Goal: Book appointment/travel/reservation

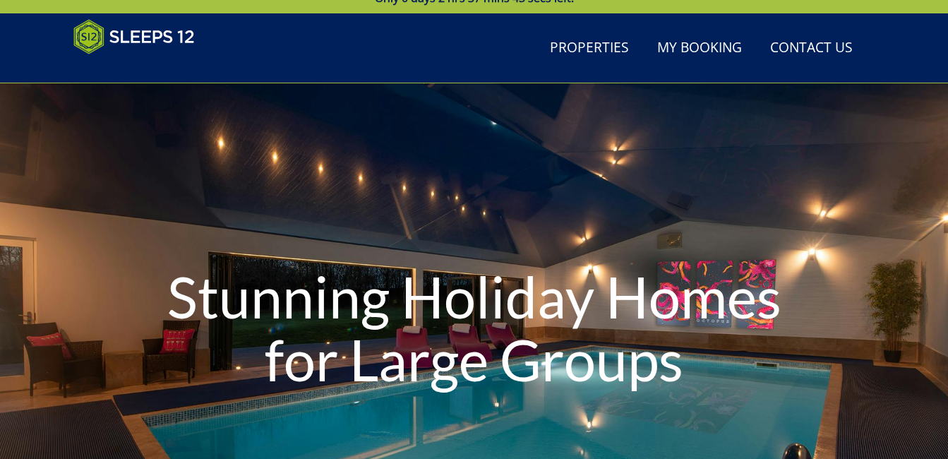
scroll to position [71, 0]
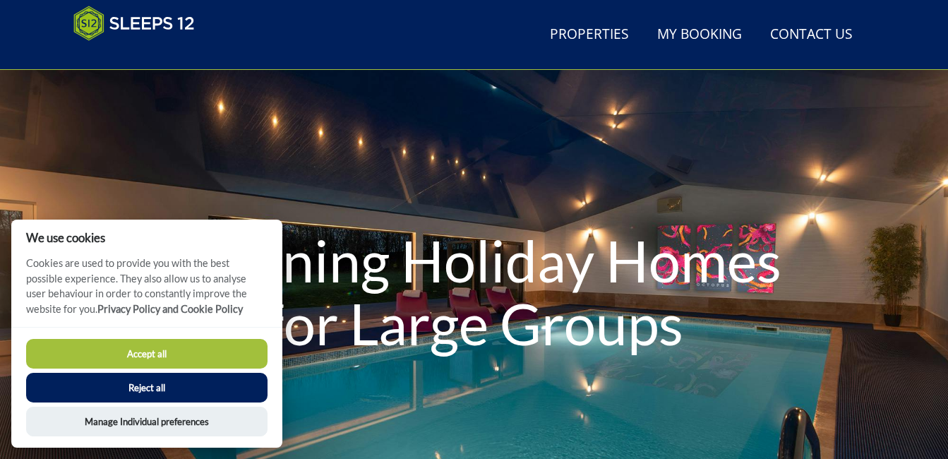
click at [188, 358] on button "Accept all" at bounding box center [146, 354] width 241 height 30
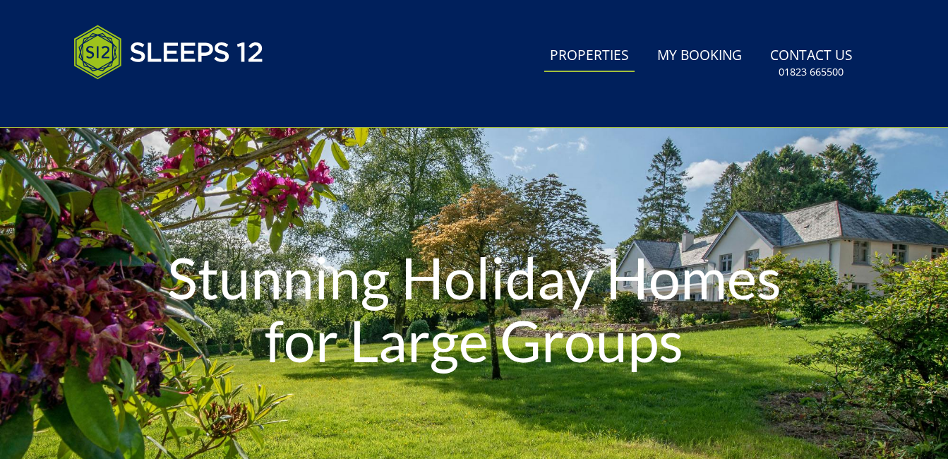
click at [578, 58] on link "Properties" at bounding box center [589, 56] width 90 height 32
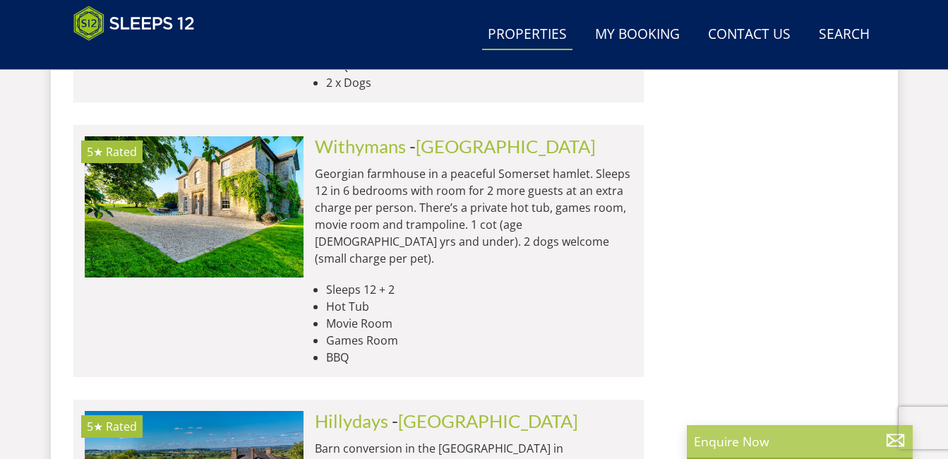
scroll to position [2766, 0]
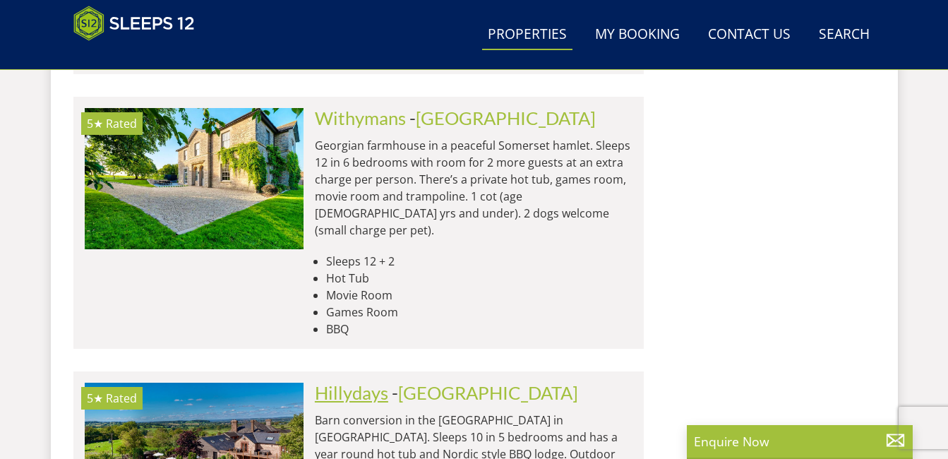
click at [349, 382] on link "Hillydays" at bounding box center [351, 392] width 73 height 21
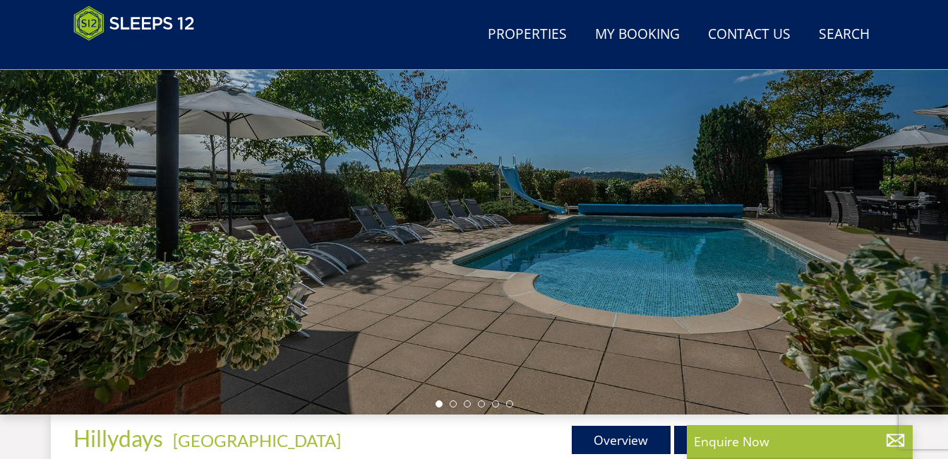
scroll to position [282, 0]
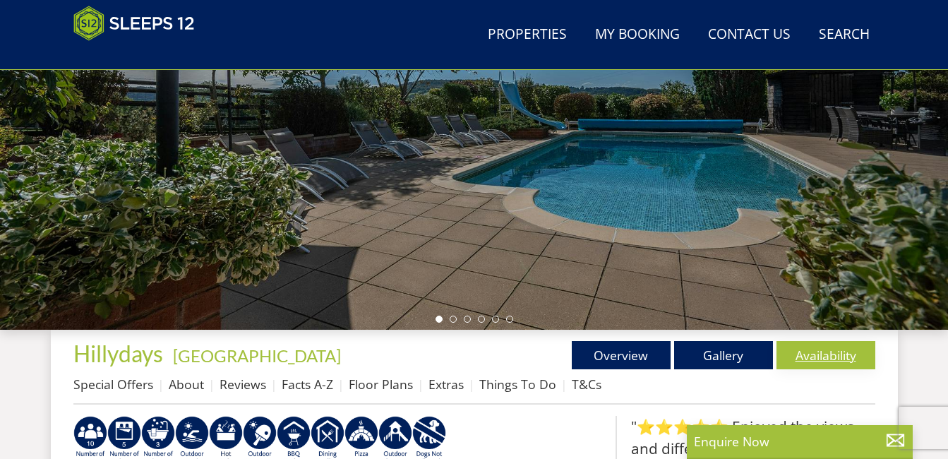
click at [816, 352] on link "Availability" at bounding box center [825, 355] width 99 height 28
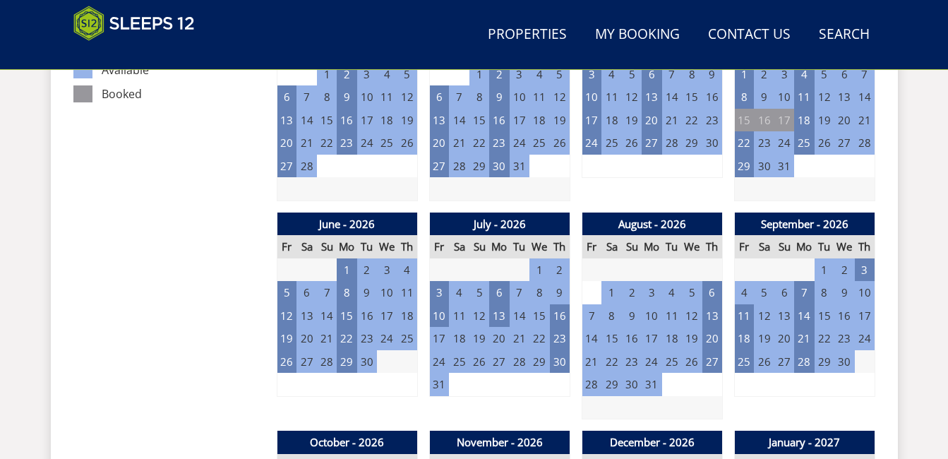
scroll to position [960, 0]
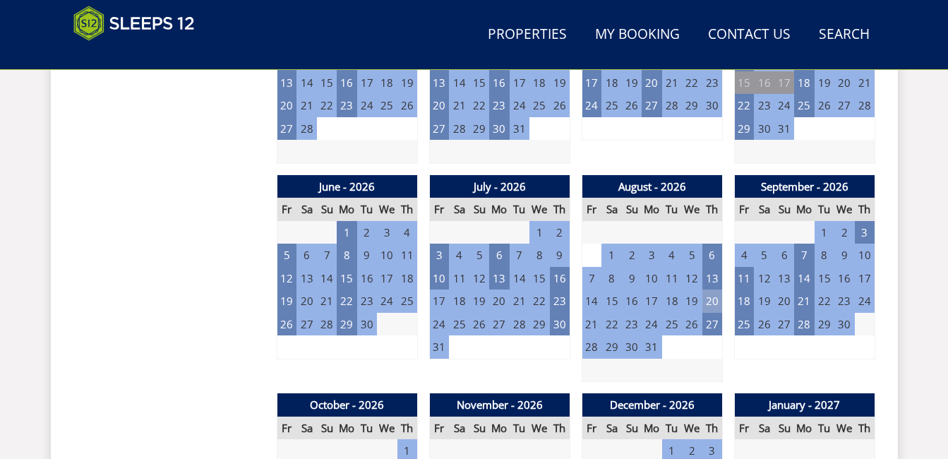
click at [710, 300] on td "20" at bounding box center [712, 300] width 20 height 23
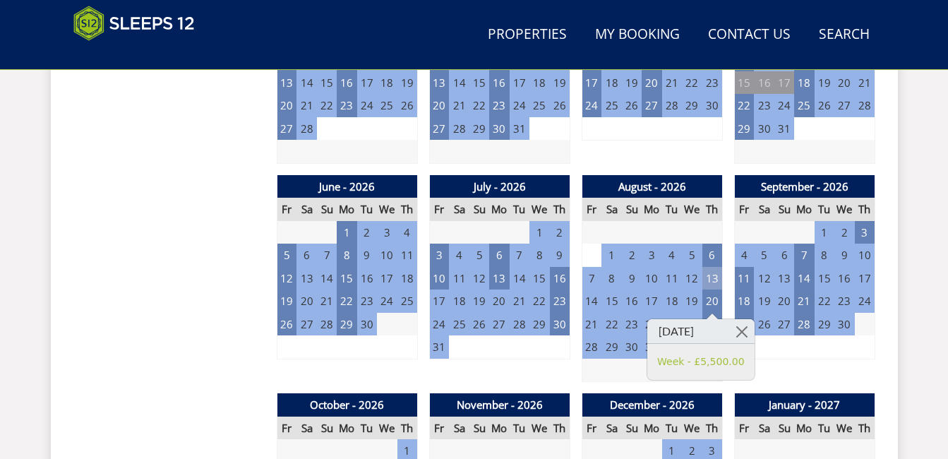
click at [710, 275] on td "13" at bounding box center [712, 278] width 20 height 23
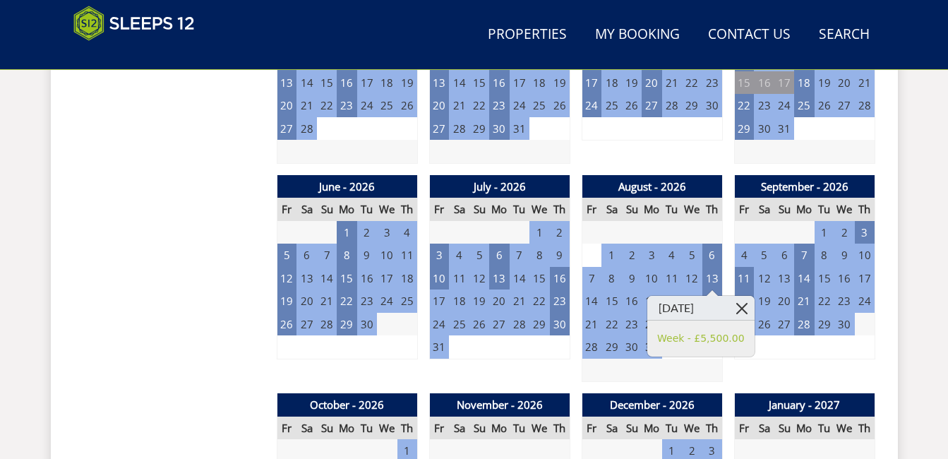
click at [754, 308] on link at bounding box center [741, 308] width 25 height 25
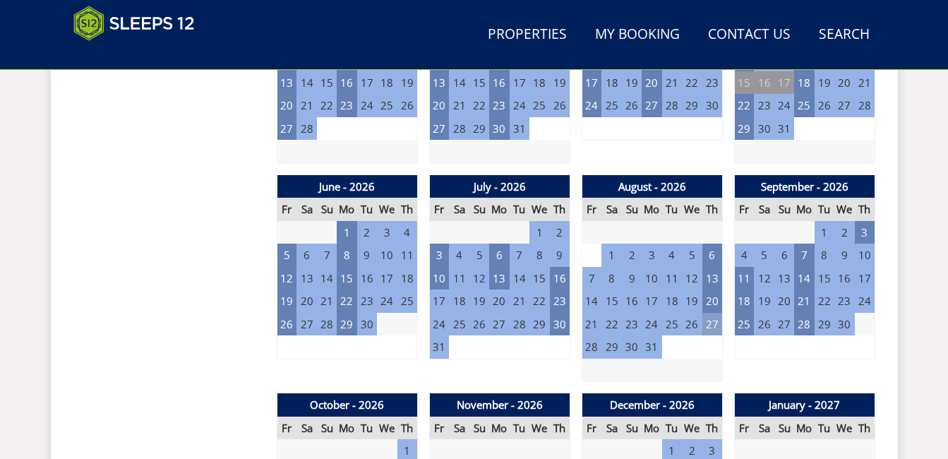
click at [712, 325] on td "27" at bounding box center [712, 324] width 20 height 23
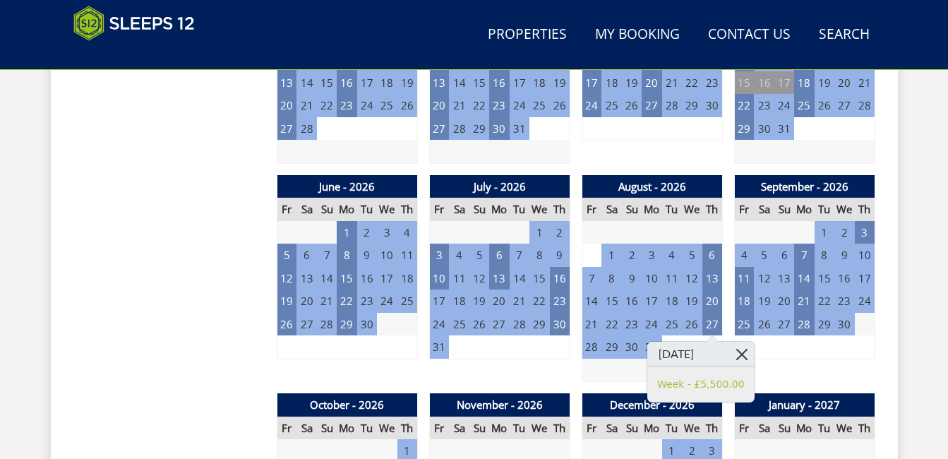
click at [754, 354] on link at bounding box center [741, 354] width 25 height 25
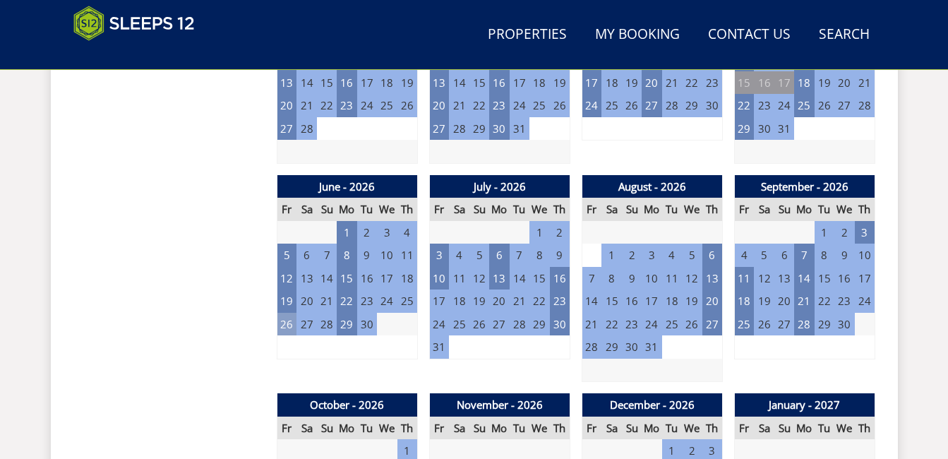
click at [282, 323] on td "26" at bounding box center [287, 324] width 20 height 23
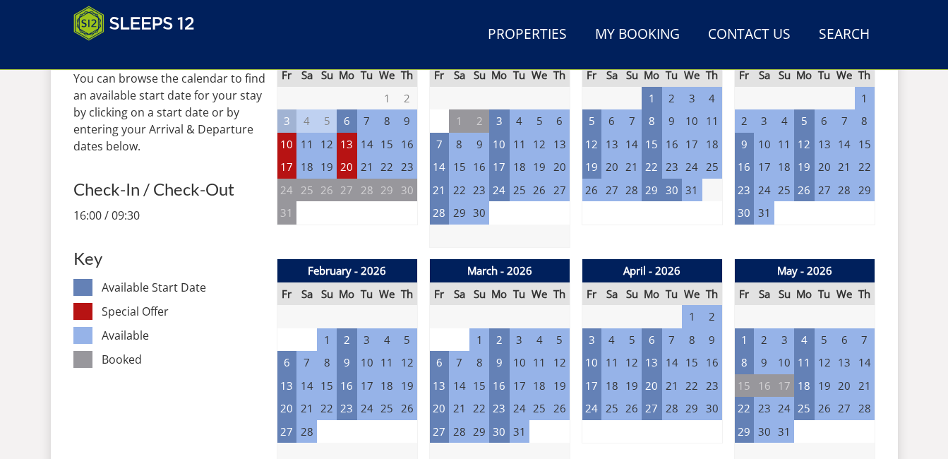
scroll to position [635, 0]
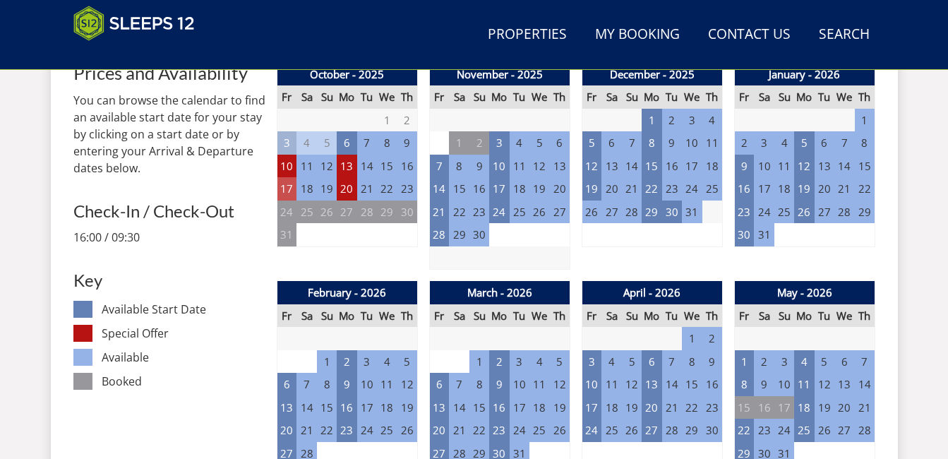
click at [284, 186] on td "17" at bounding box center [287, 188] width 20 height 23
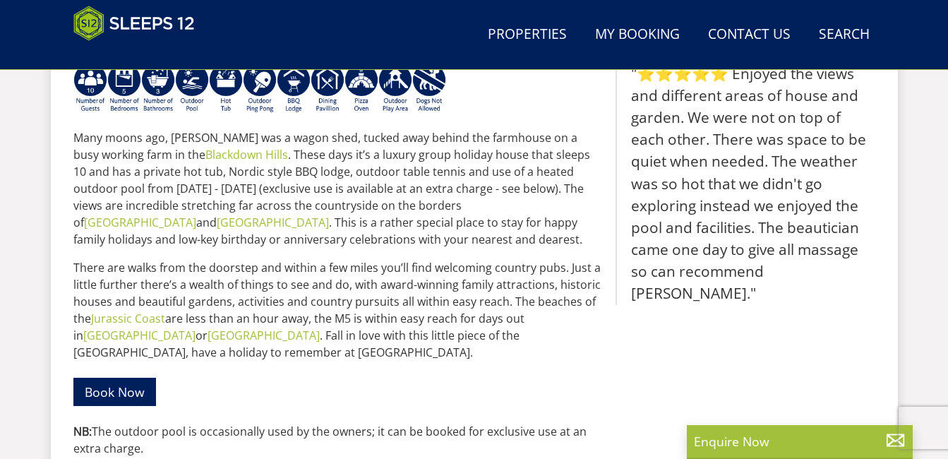
scroll to position [282, 0]
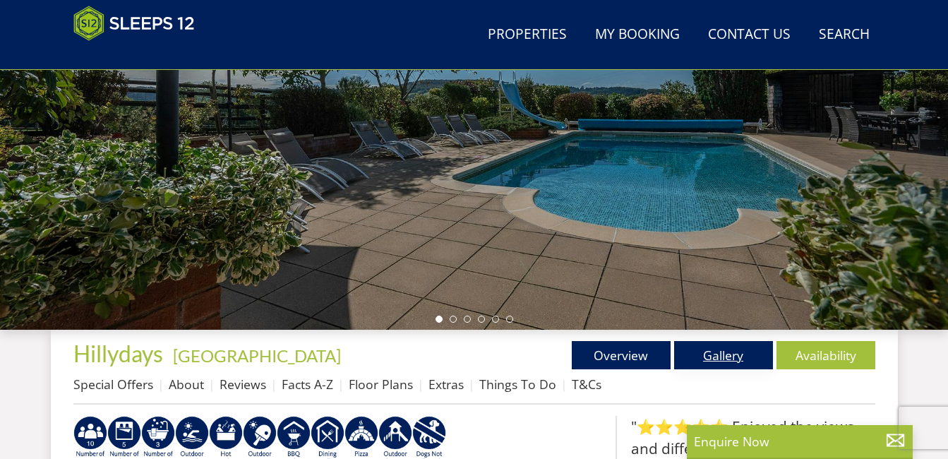
click at [717, 361] on link "Gallery" at bounding box center [723, 355] width 99 height 28
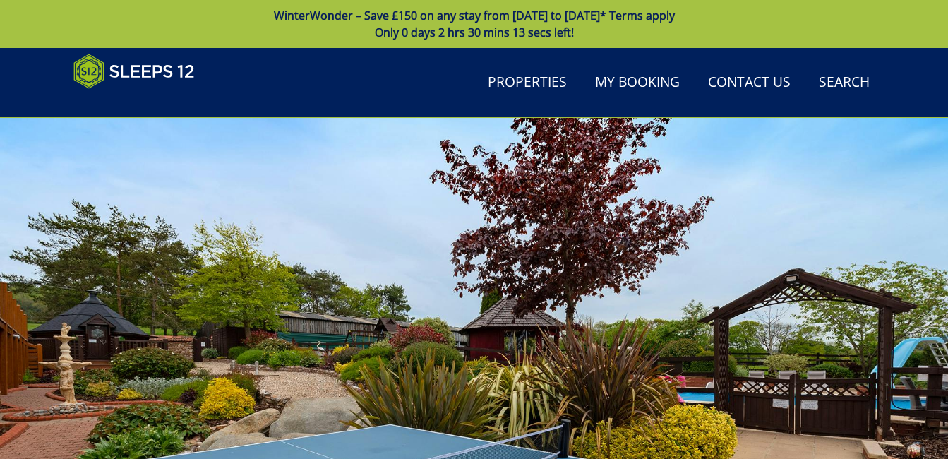
scroll to position [565, 0]
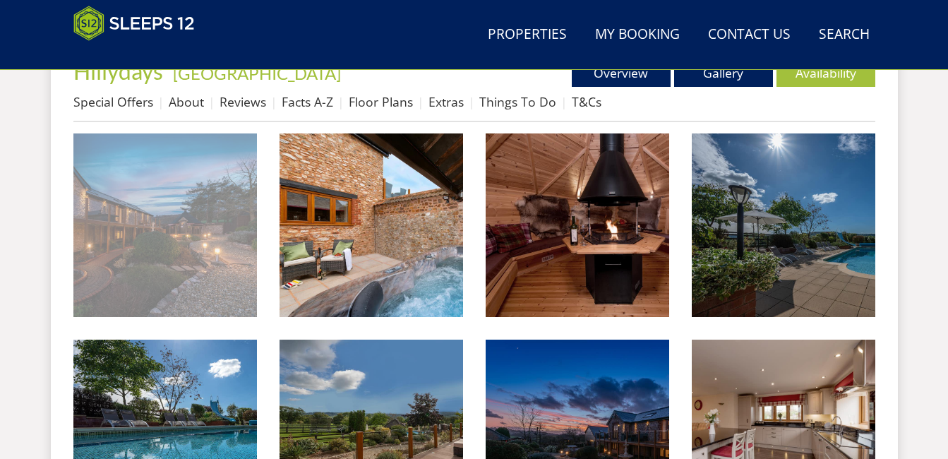
click at [180, 229] on img at bounding box center [164, 224] width 183 height 183
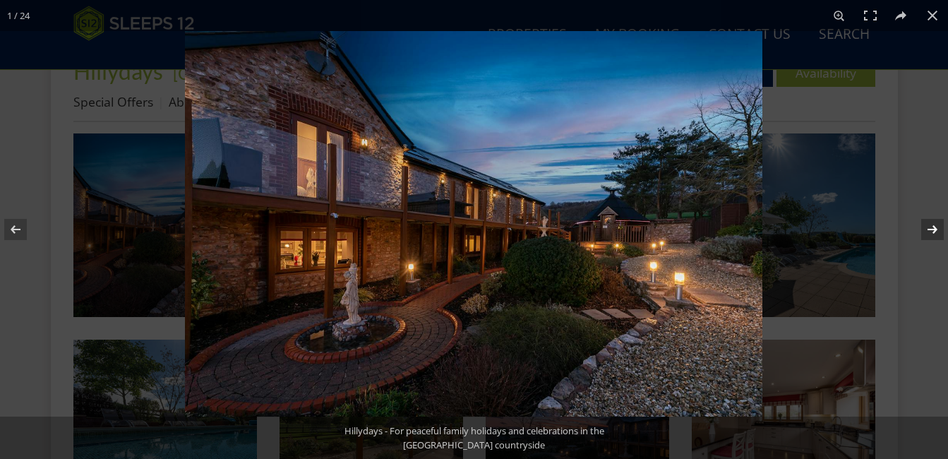
click at [933, 229] on button at bounding box center [922, 229] width 49 height 71
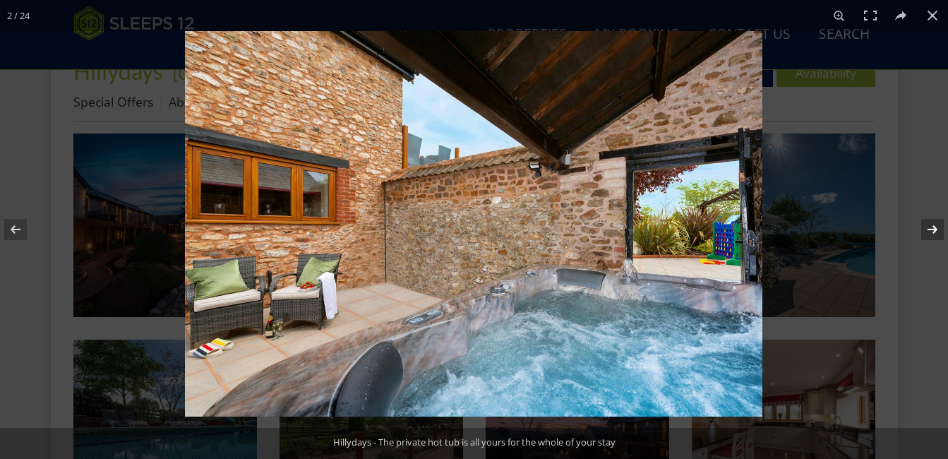
click at [933, 229] on button at bounding box center [922, 229] width 49 height 71
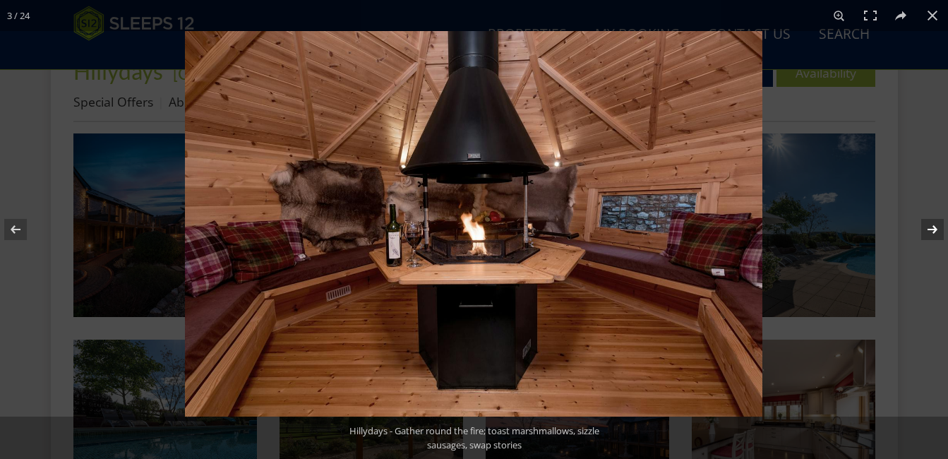
click at [933, 229] on button at bounding box center [922, 229] width 49 height 71
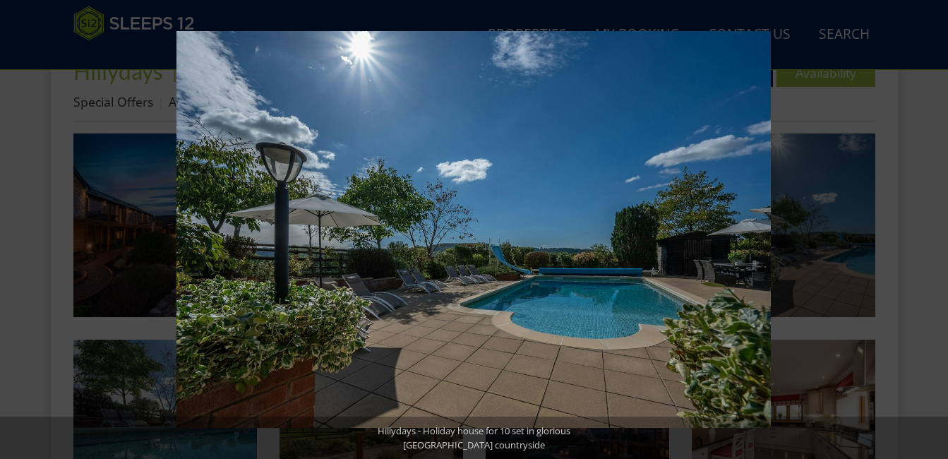
click at [933, 229] on button at bounding box center [922, 229] width 49 height 71
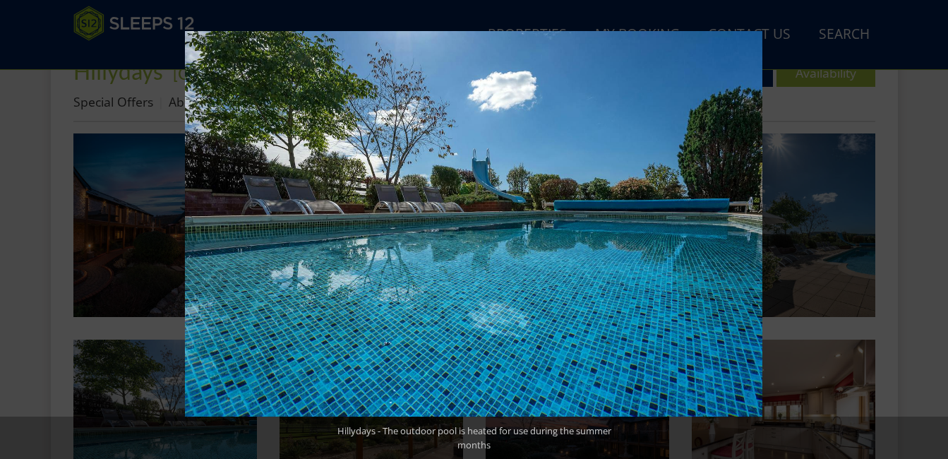
click at [933, 229] on button at bounding box center [922, 229] width 49 height 71
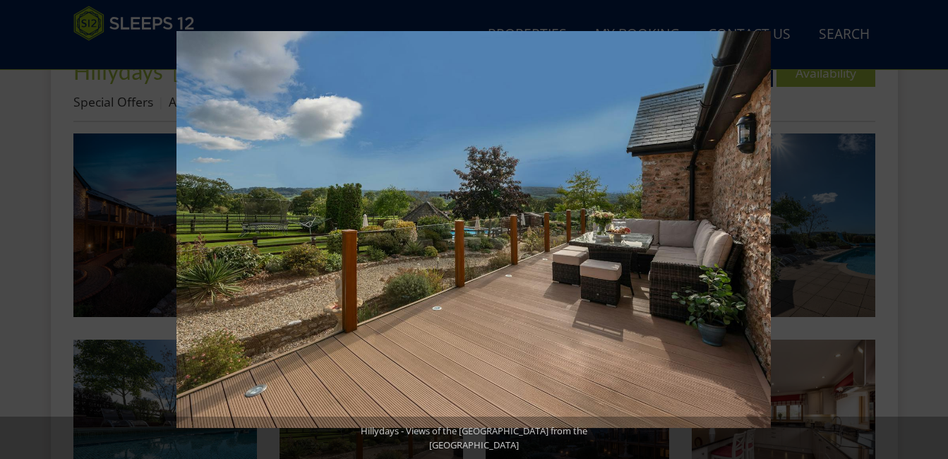
click at [933, 229] on button at bounding box center [922, 229] width 49 height 71
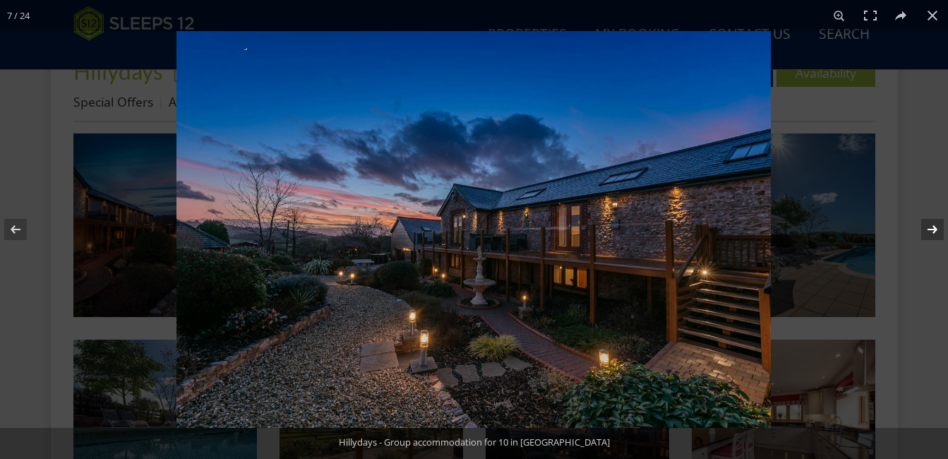
click at [928, 228] on button at bounding box center [922, 229] width 49 height 71
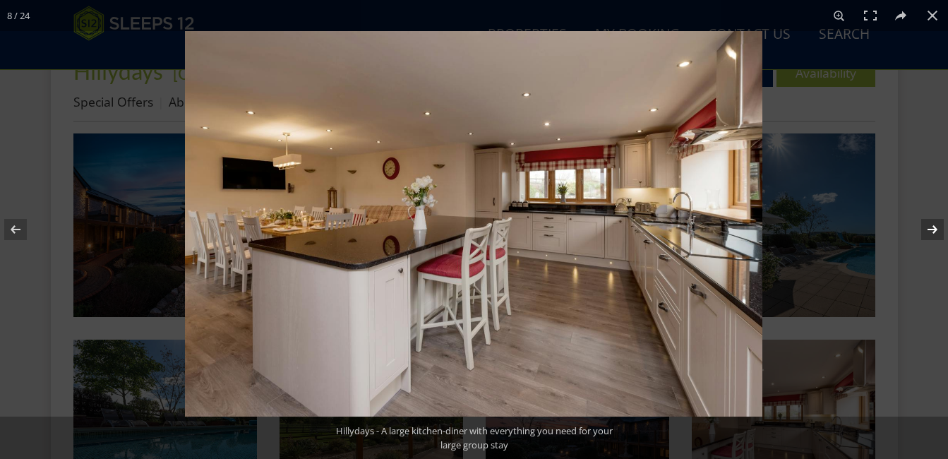
click at [928, 228] on button at bounding box center [922, 229] width 49 height 71
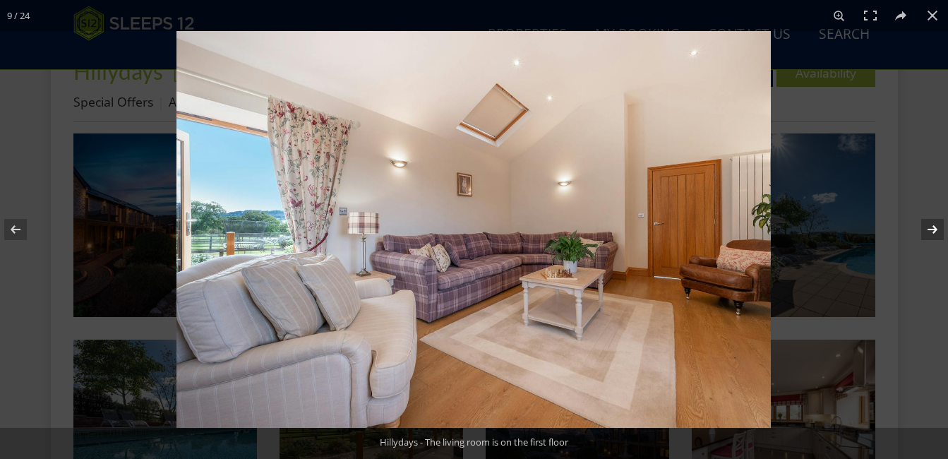
click at [928, 228] on button at bounding box center [922, 229] width 49 height 71
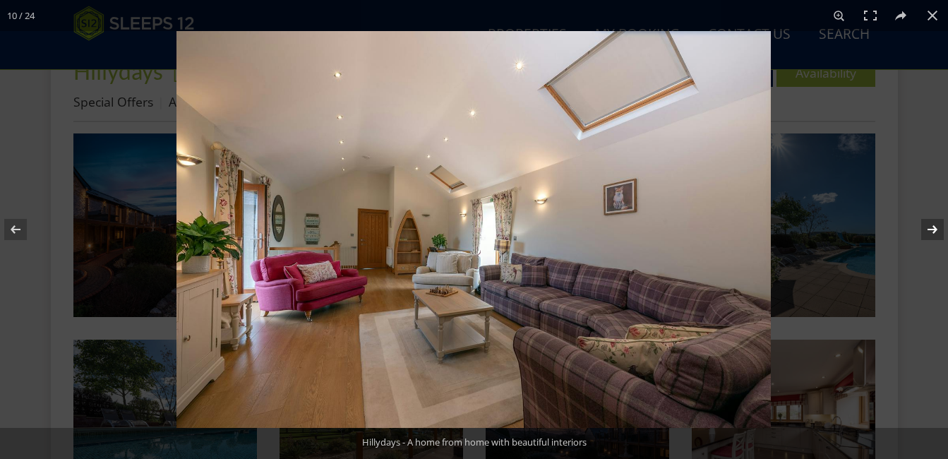
click at [928, 228] on button at bounding box center [922, 229] width 49 height 71
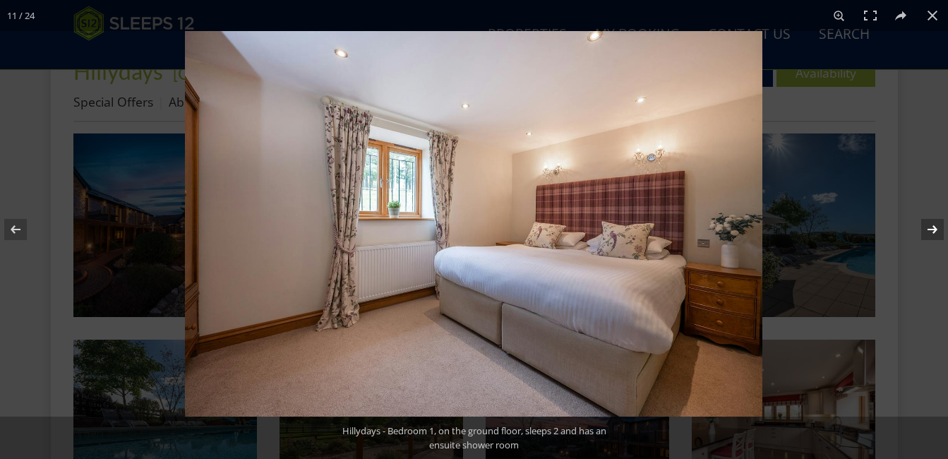
click at [928, 228] on button at bounding box center [922, 229] width 49 height 71
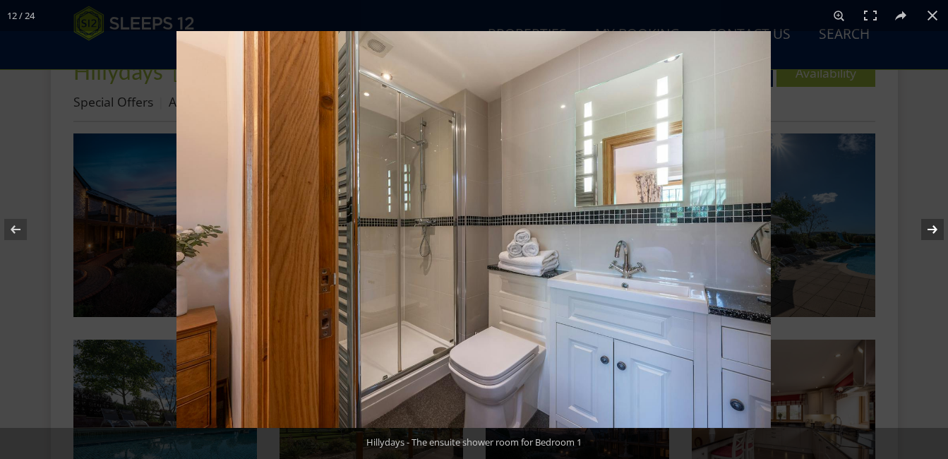
click at [928, 228] on button at bounding box center [922, 229] width 49 height 71
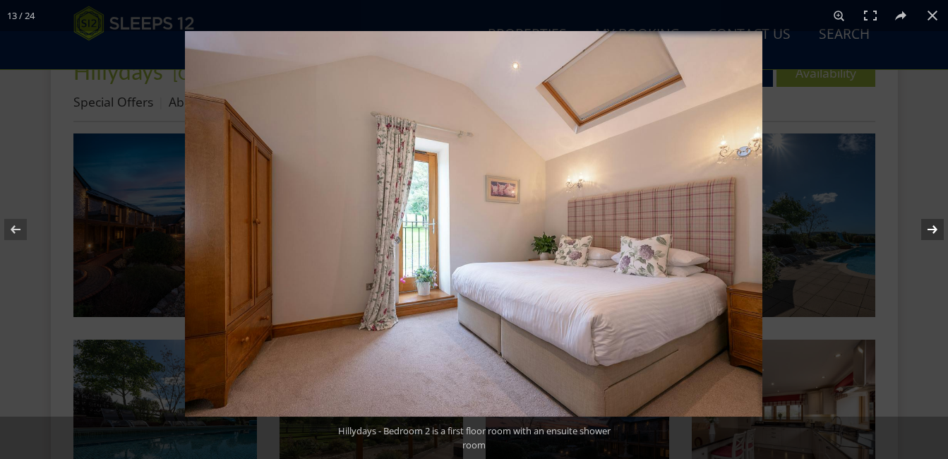
click at [928, 228] on button at bounding box center [922, 229] width 49 height 71
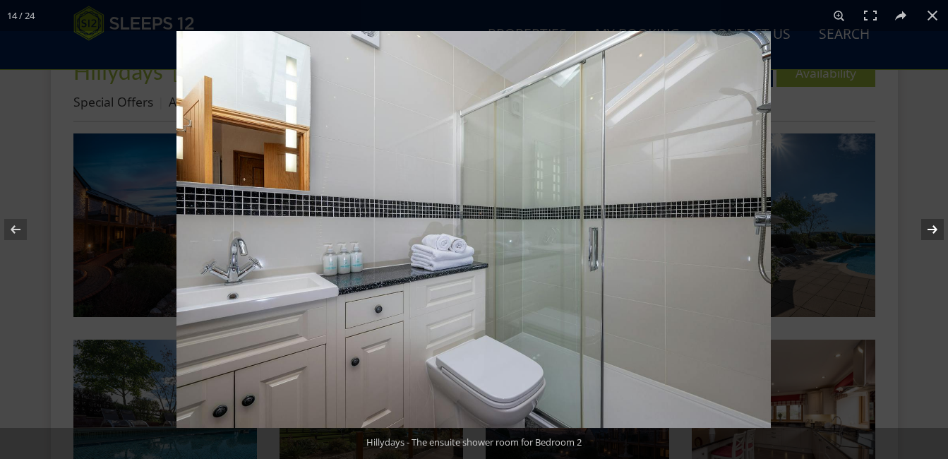
click at [928, 228] on button at bounding box center [922, 229] width 49 height 71
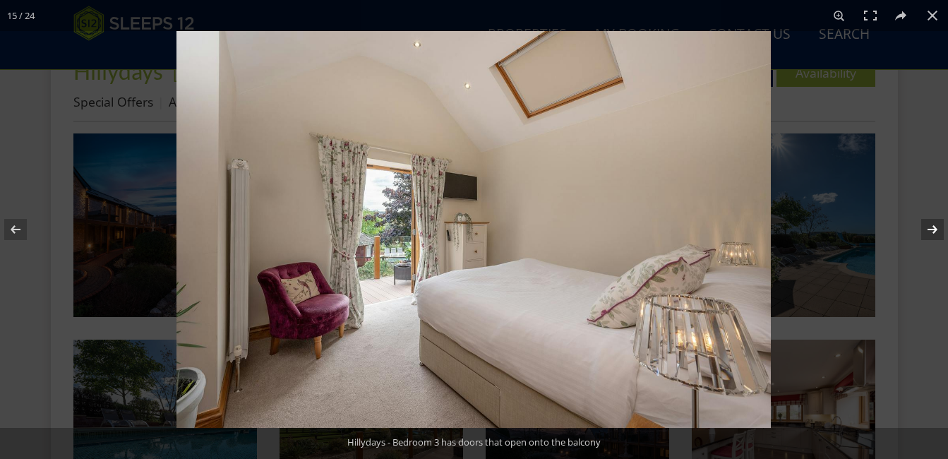
click at [929, 229] on button at bounding box center [922, 229] width 49 height 71
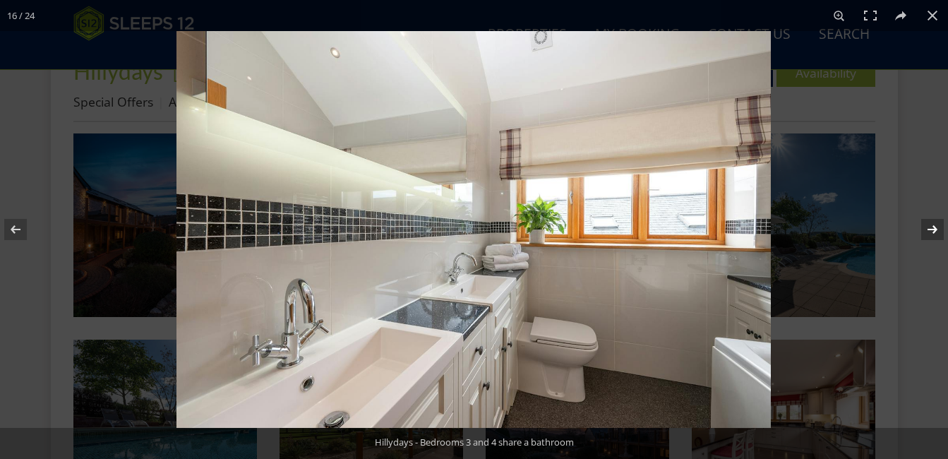
click at [929, 229] on button at bounding box center [922, 229] width 49 height 71
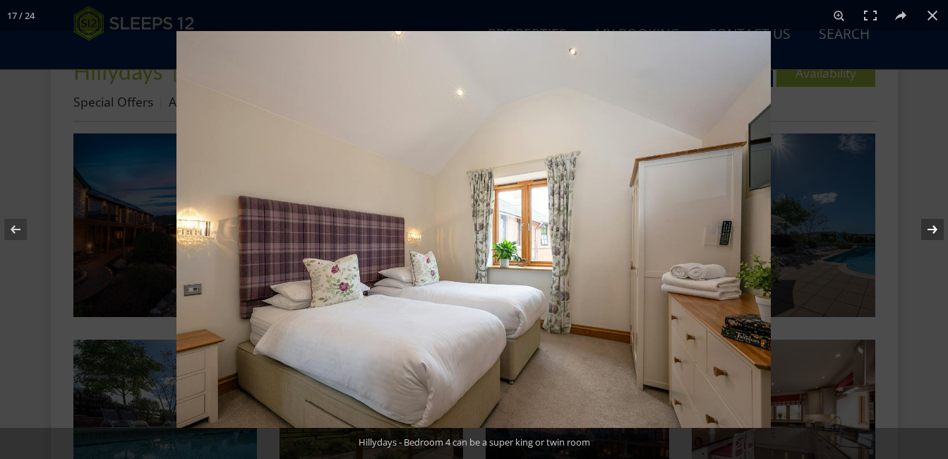
click at [929, 229] on button at bounding box center [922, 229] width 49 height 71
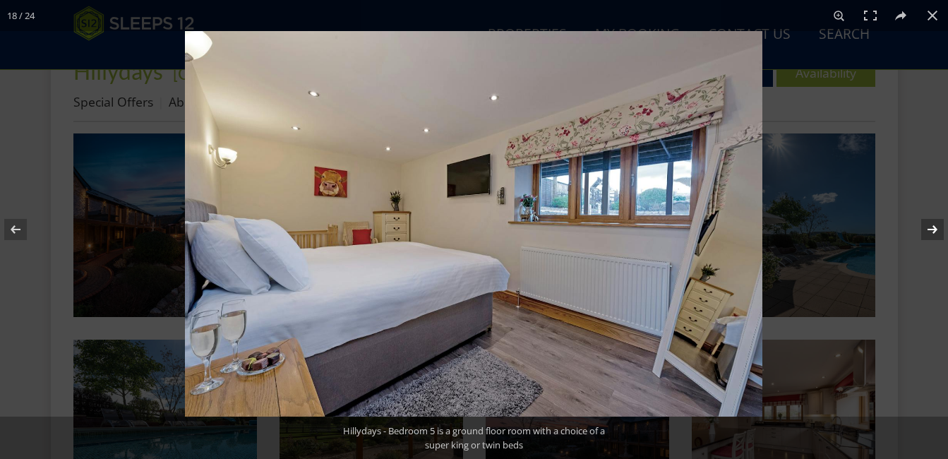
click at [929, 229] on button at bounding box center [922, 229] width 49 height 71
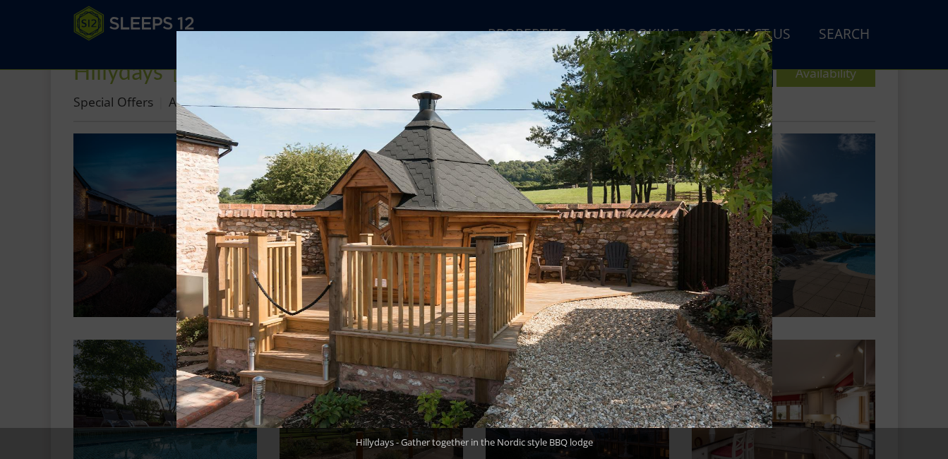
click at [929, 229] on button at bounding box center [922, 229] width 49 height 71
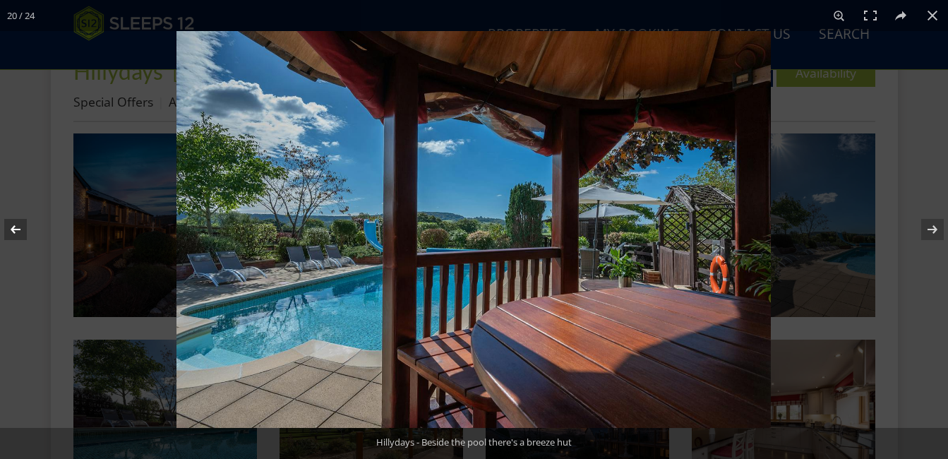
click at [15, 231] on button at bounding box center [24, 229] width 49 height 71
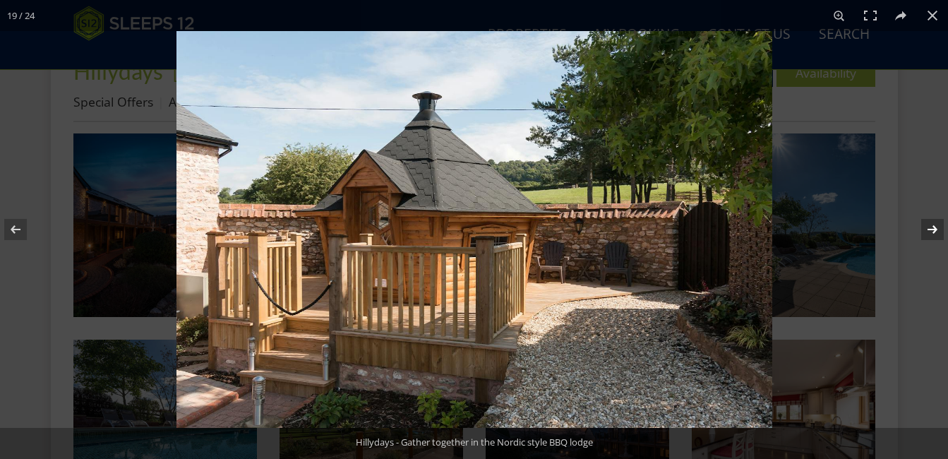
click at [931, 229] on button at bounding box center [922, 229] width 49 height 71
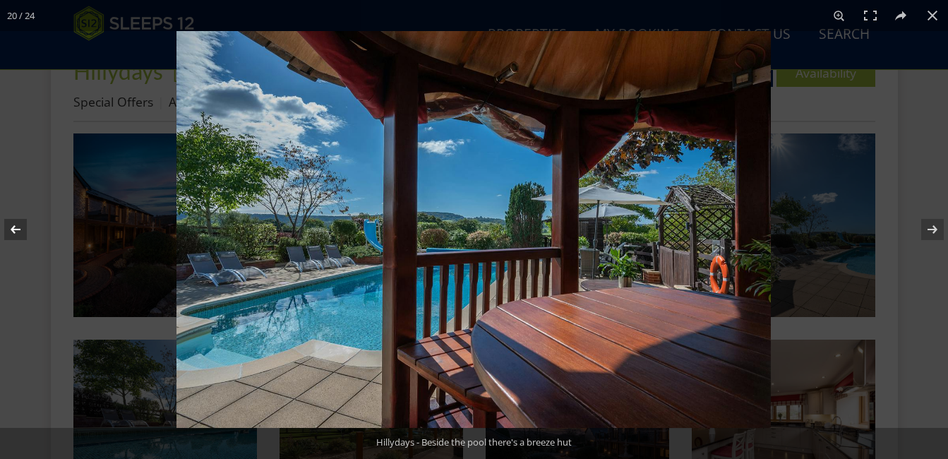
click at [18, 230] on button at bounding box center [24, 229] width 49 height 71
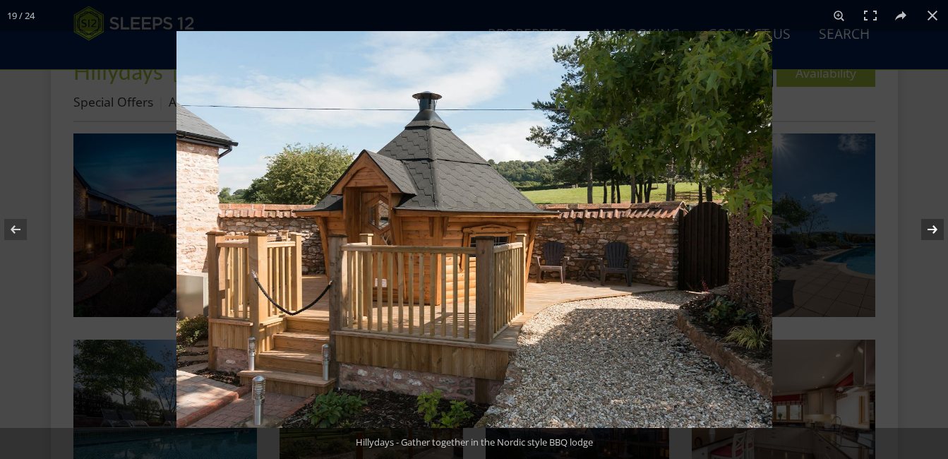
click at [933, 231] on button at bounding box center [922, 229] width 49 height 71
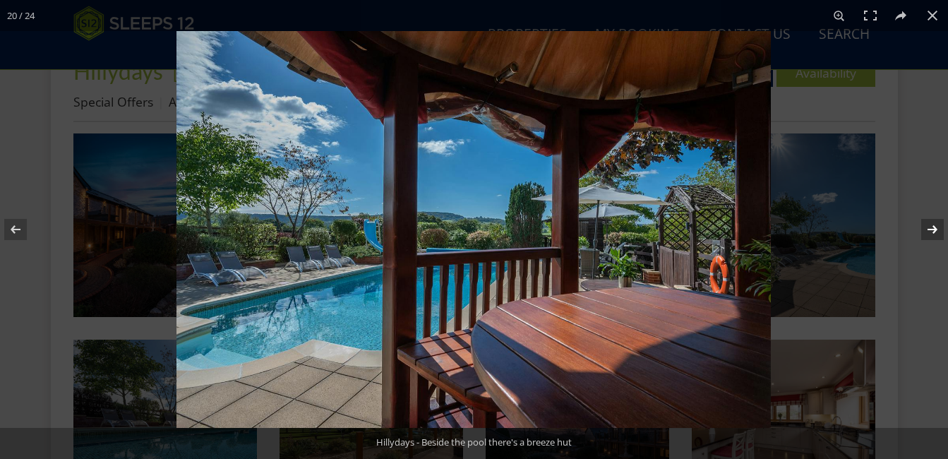
click at [933, 231] on button at bounding box center [922, 229] width 49 height 71
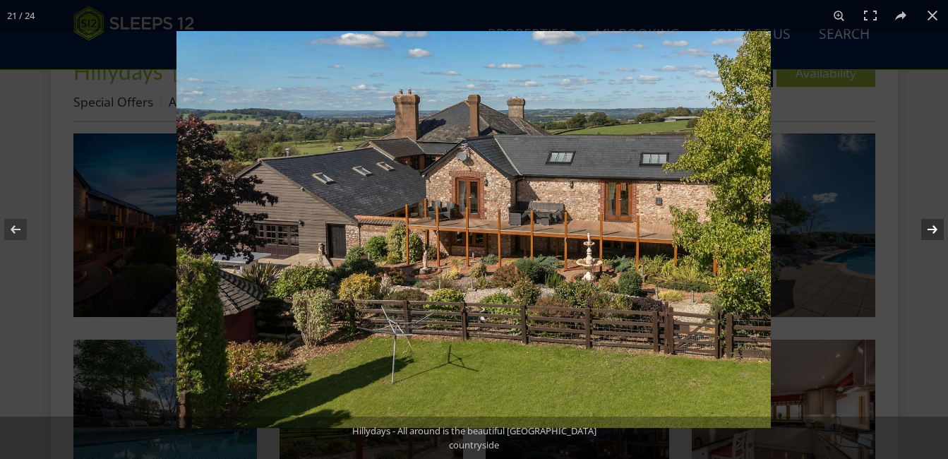
click at [933, 231] on button at bounding box center [922, 229] width 49 height 71
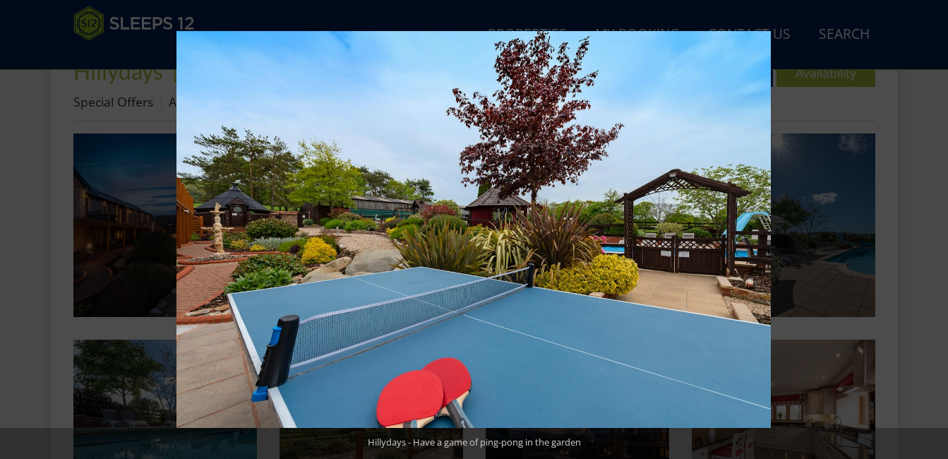
click at [933, 231] on button at bounding box center [922, 229] width 49 height 71
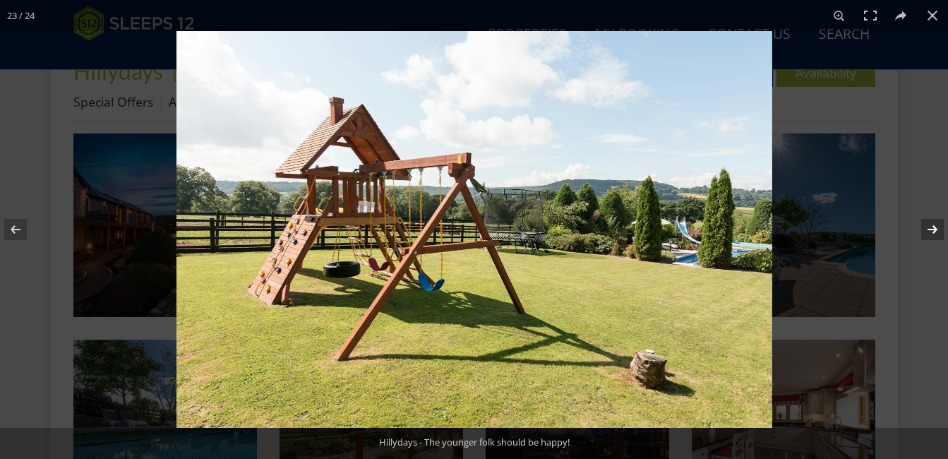
click at [933, 231] on button at bounding box center [922, 229] width 49 height 71
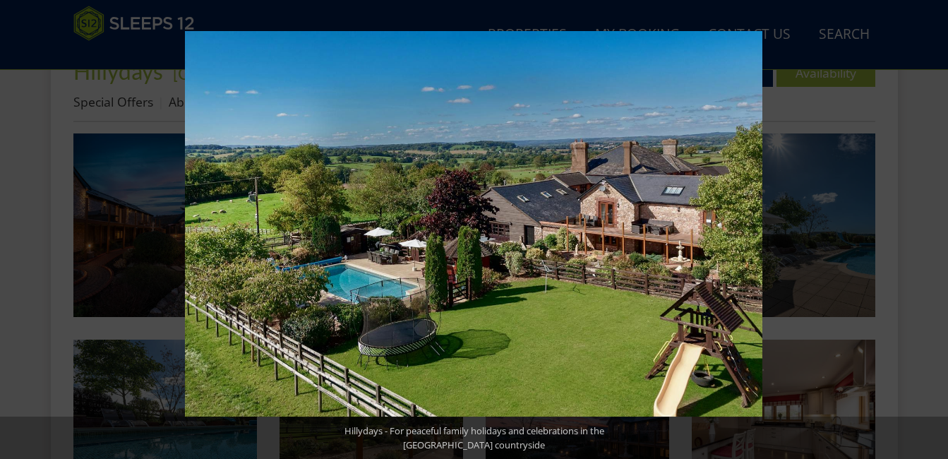
click at [933, 231] on button at bounding box center [922, 229] width 49 height 71
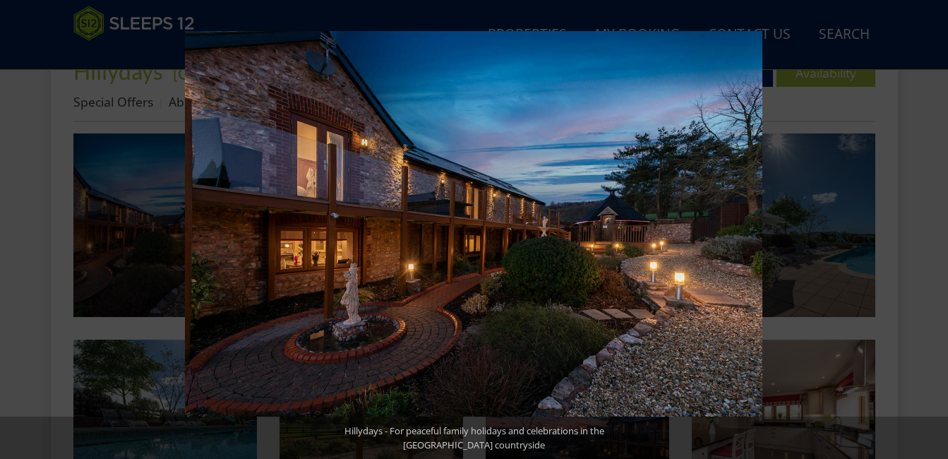
click at [933, 231] on button at bounding box center [922, 229] width 49 height 71
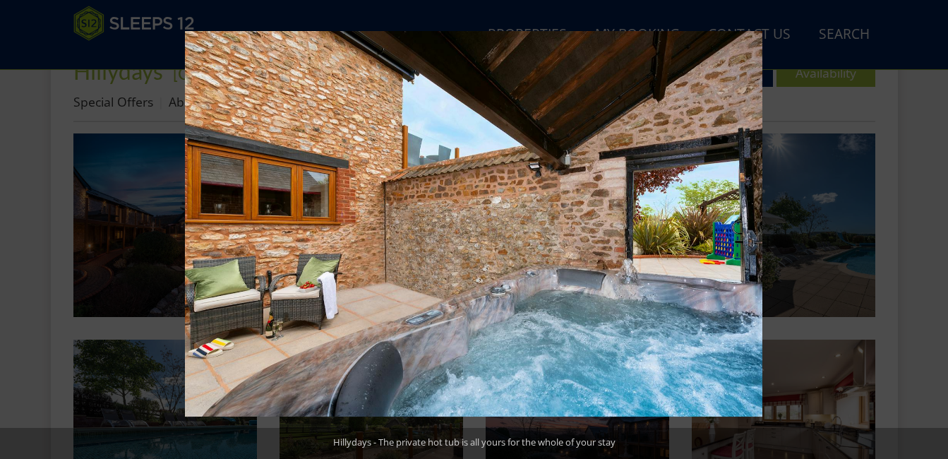
click at [933, 231] on button at bounding box center [922, 229] width 49 height 71
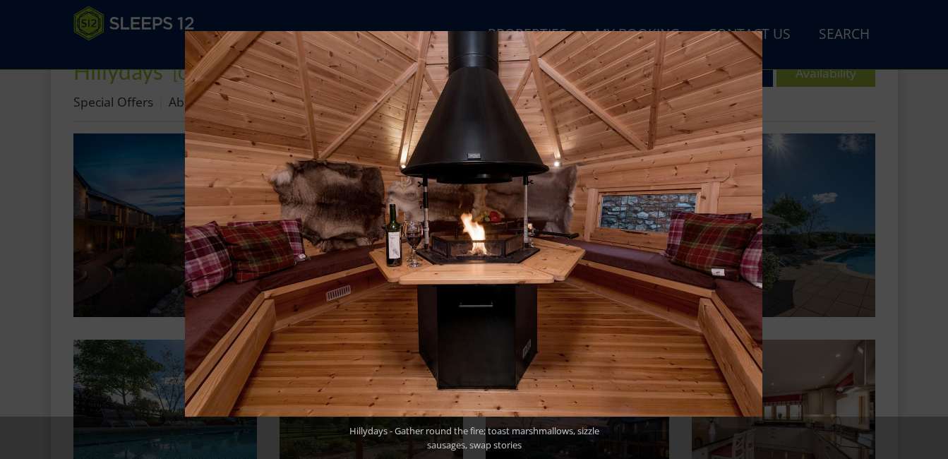
click at [933, 231] on button at bounding box center [922, 229] width 49 height 71
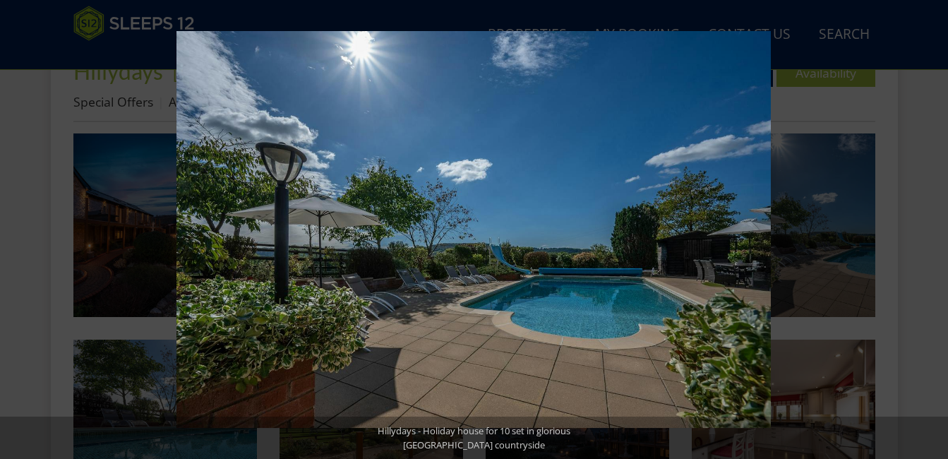
click at [933, 231] on button at bounding box center [922, 229] width 49 height 71
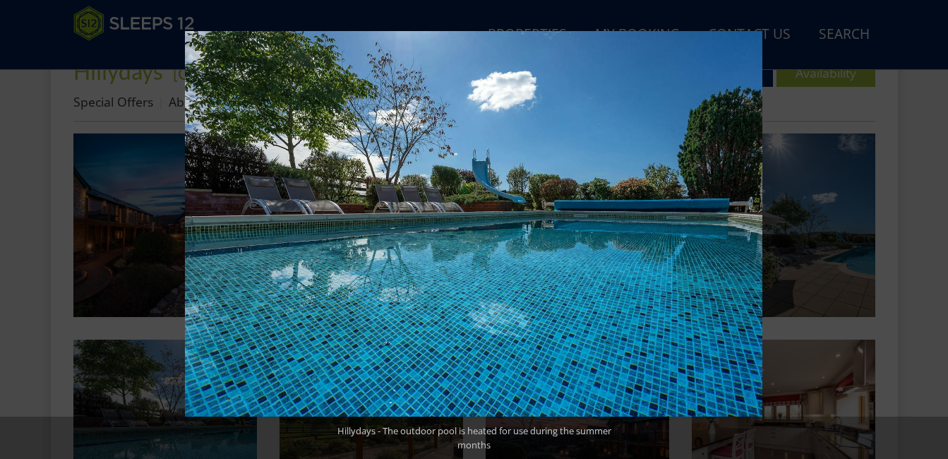
click at [933, 231] on button at bounding box center [922, 229] width 49 height 71
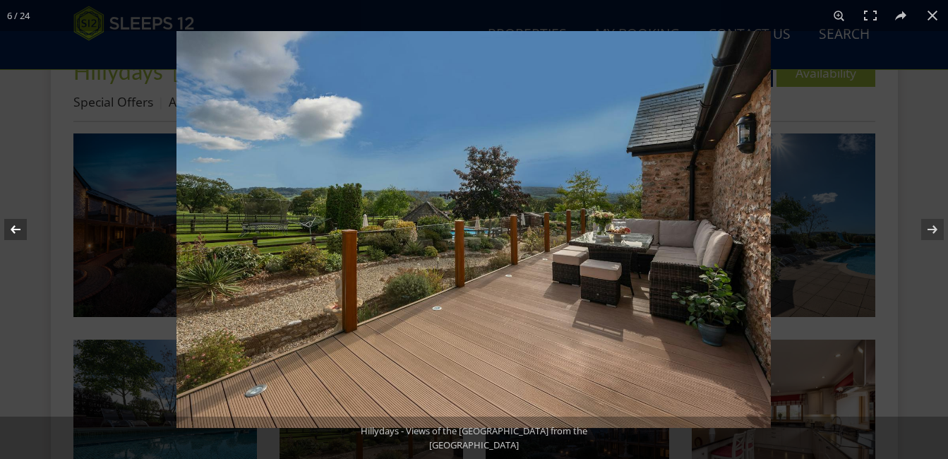
click at [19, 227] on button at bounding box center [24, 229] width 49 height 71
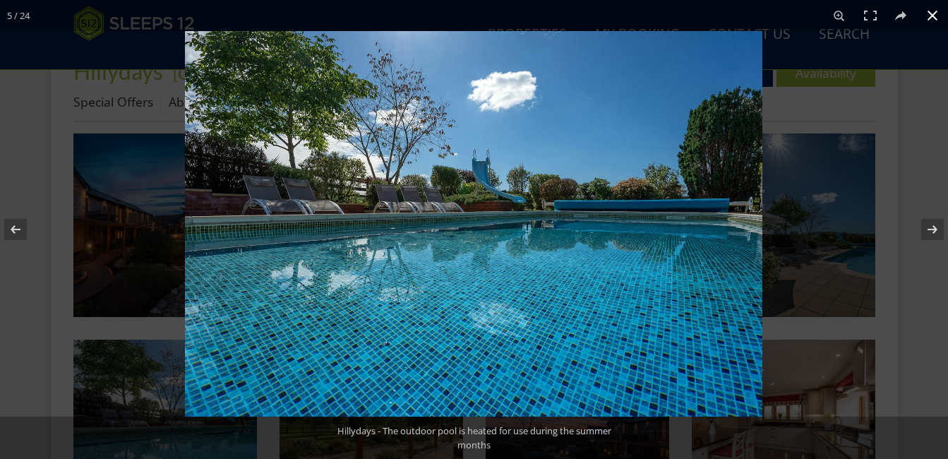
click at [936, 15] on button at bounding box center [932, 15] width 31 height 31
